Goal: Navigation & Orientation: Go to known website

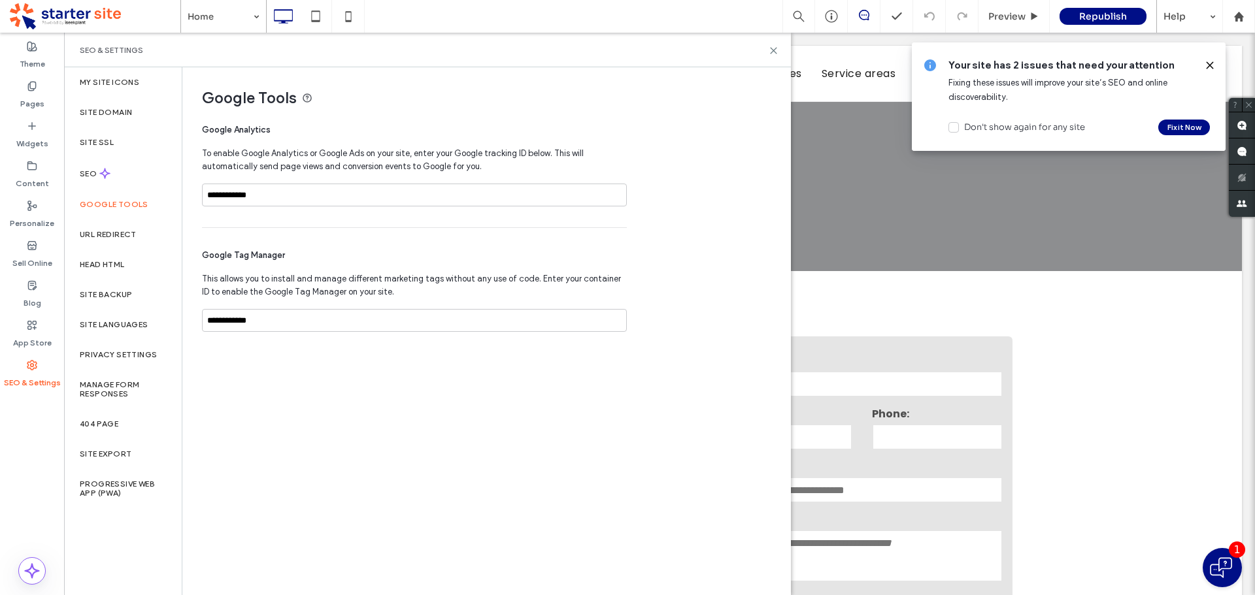
click at [1121, 16] on span "Republish" at bounding box center [1103, 16] width 48 height 12
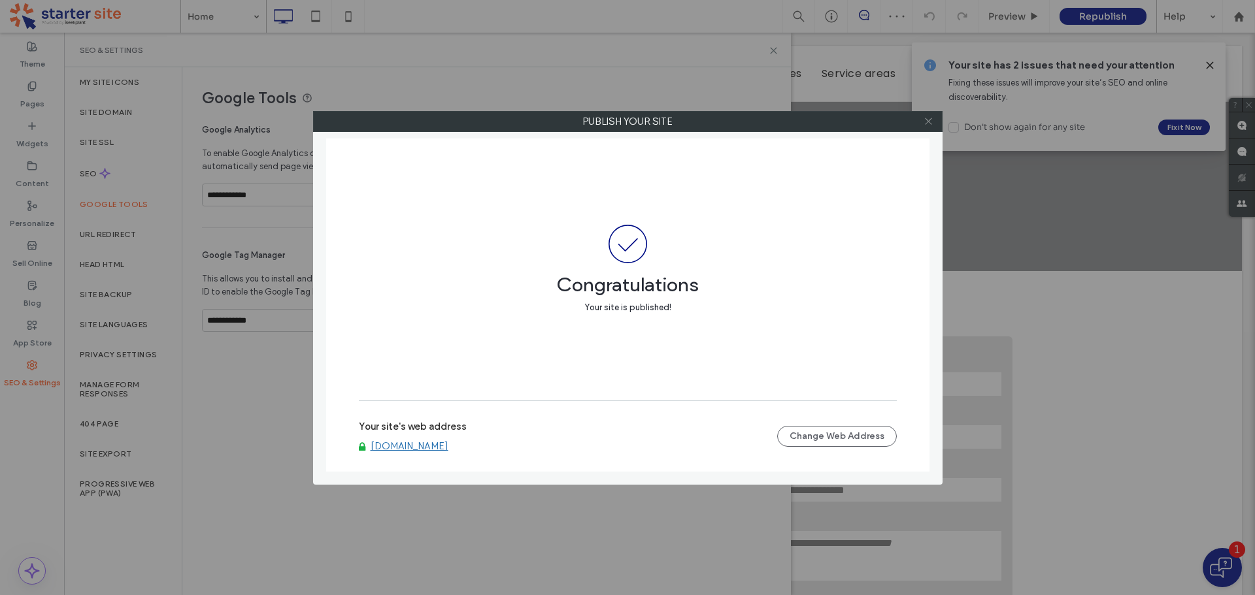
click at [930, 122] on icon at bounding box center [929, 121] width 10 height 10
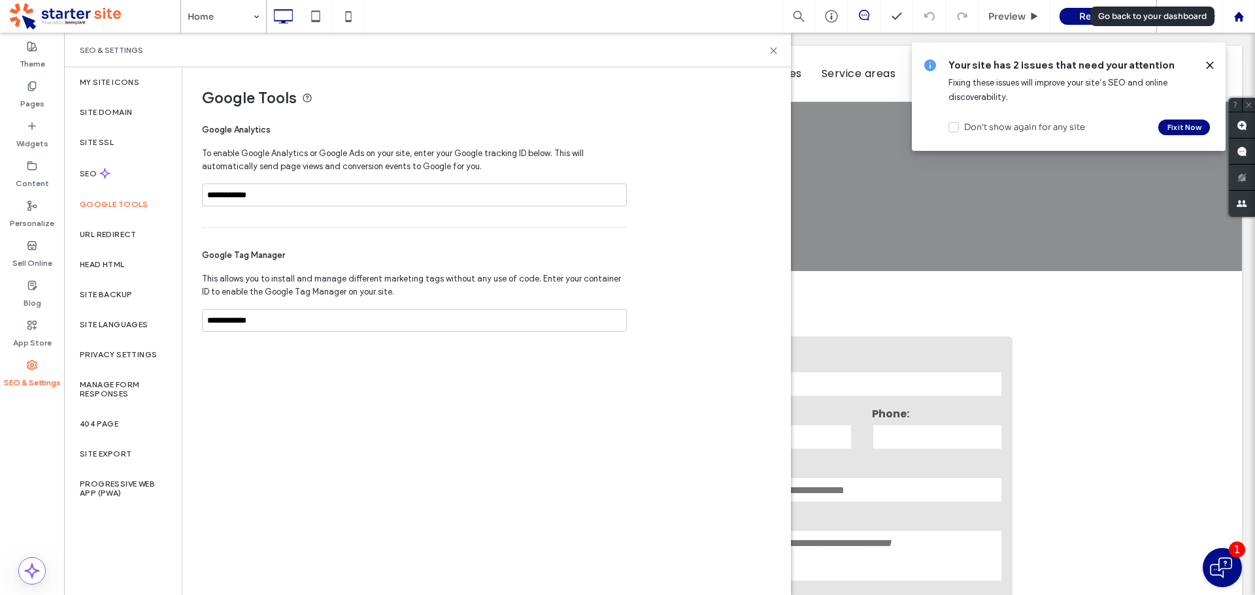
click at [1239, 23] on div at bounding box center [1238, 16] width 33 height 33
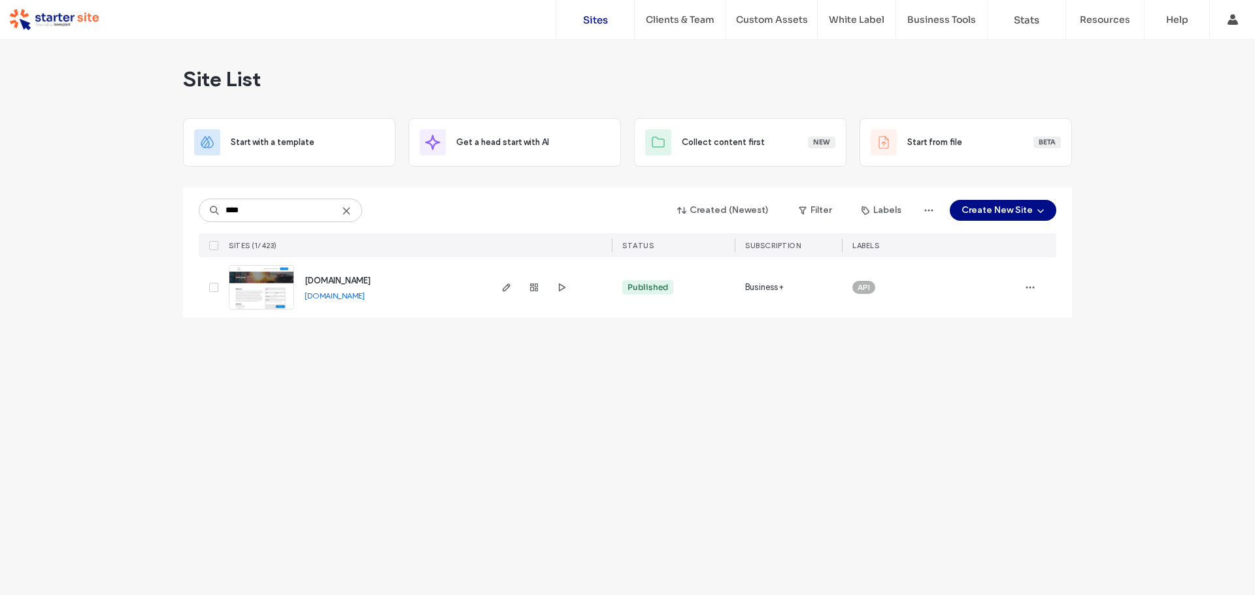
type input "****"
click at [363, 298] on link "[DOMAIN_NAME]" at bounding box center [335, 296] width 60 height 10
click at [562, 290] on icon "button" at bounding box center [561, 287] width 10 height 10
